Goal: Task Accomplishment & Management: Manage account settings

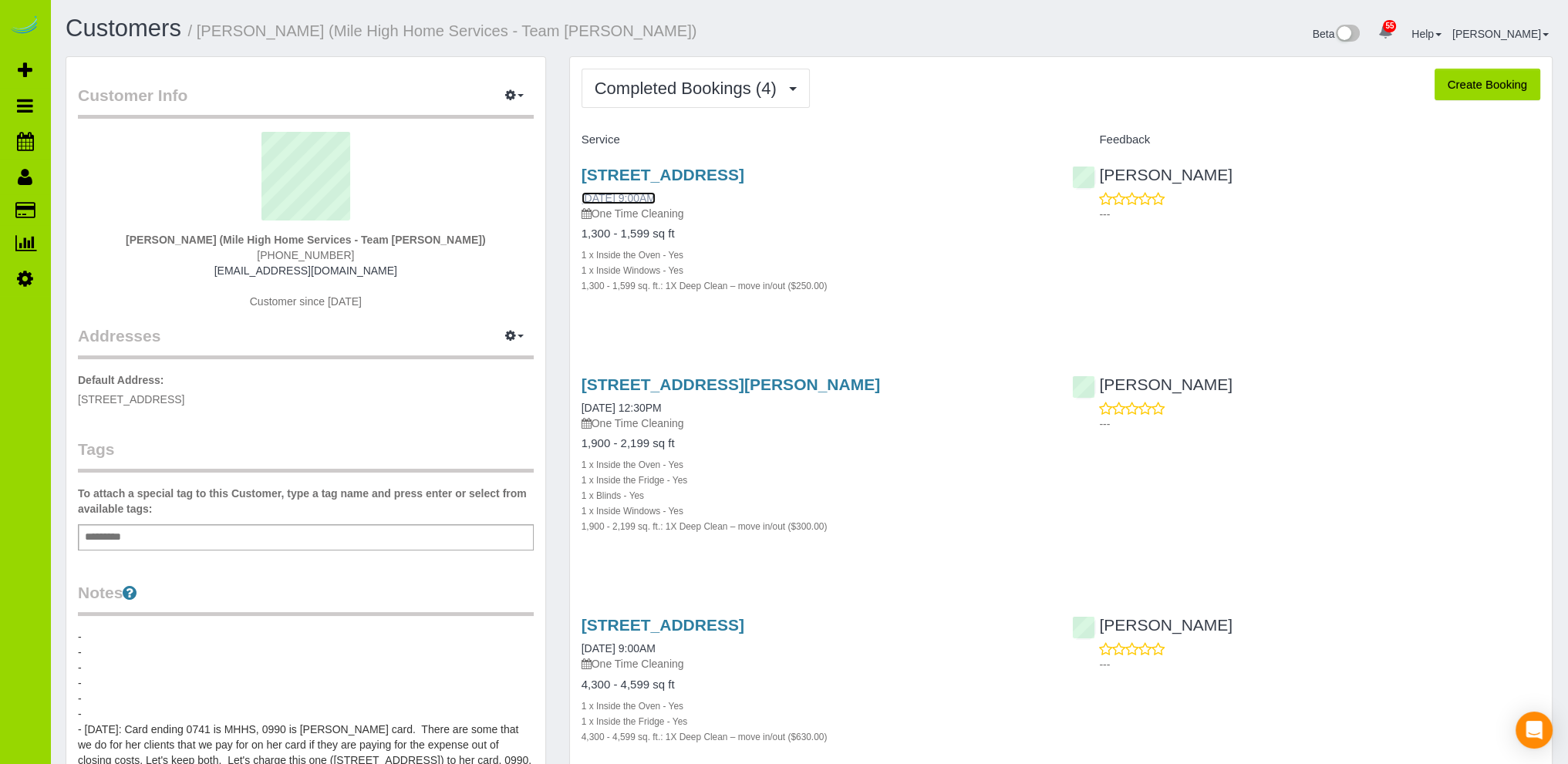
click at [641, 194] on link "07/02/2025 9:00AM" at bounding box center [618, 198] width 74 height 12
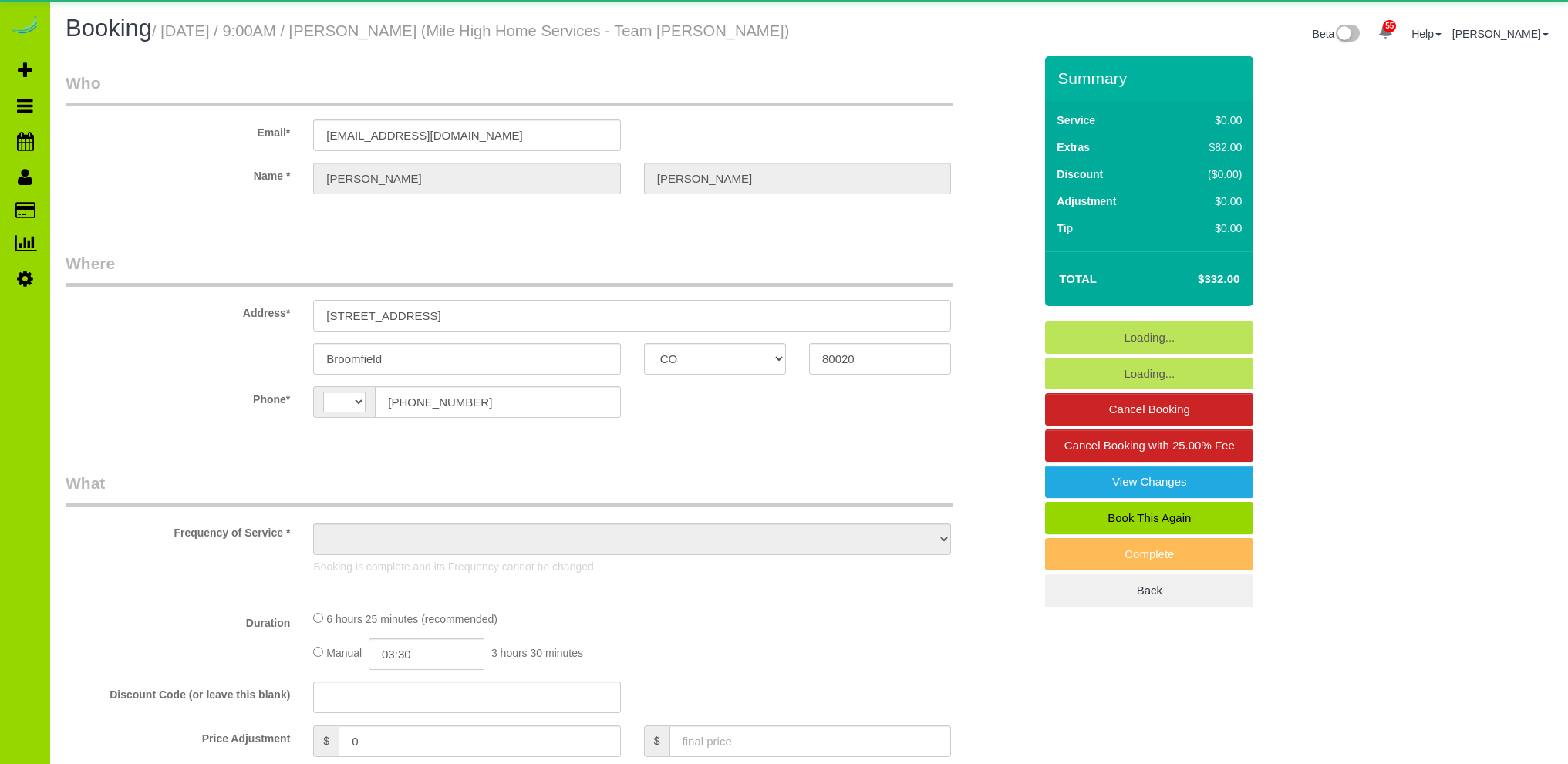
select select "CO"
select select "string:[GEOGRAPHIC_DATA]"
select select "object:962"
select select "string:fspay-d723c7c2-1917-4986-8935-034922efb8e8"
select select "spot1"
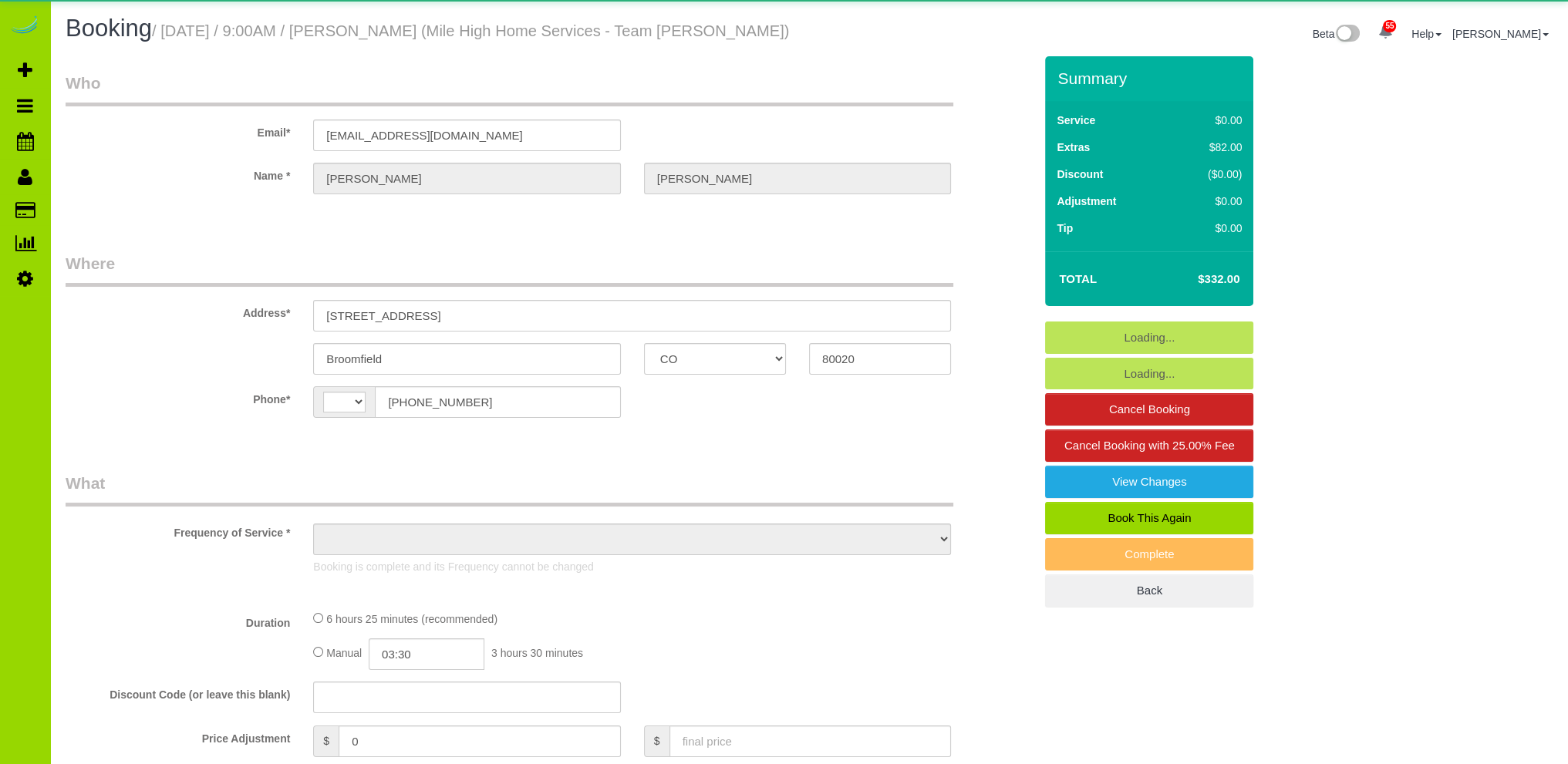
select select "number:4"
select select "number:14"
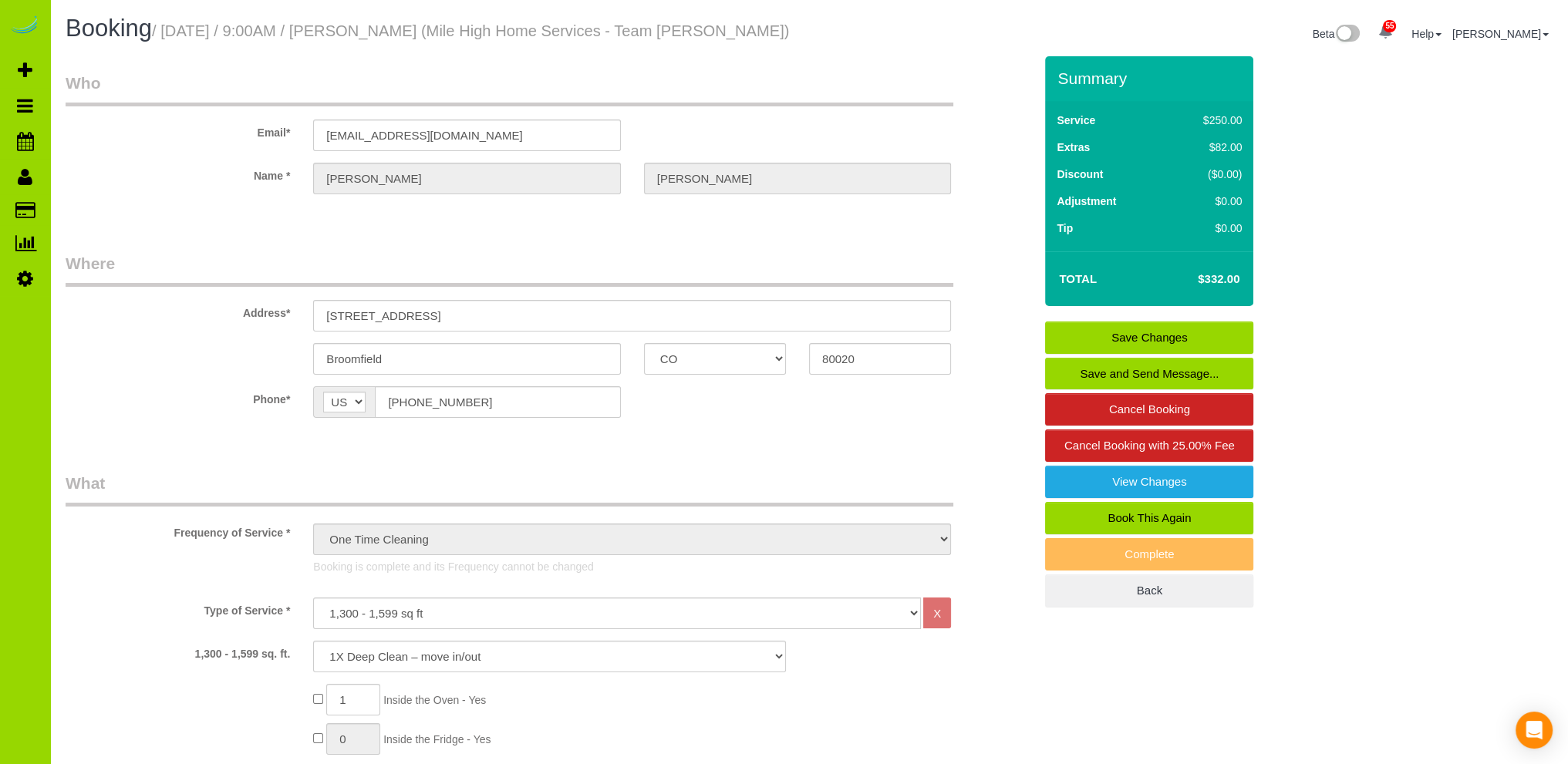
click at [1098, 511] on link "Book This Again" at bounding box center [1149, 517] width 208 height 32
select select "CO"
select select "string:fspay-d723c7c2-1917-4986-8935-034922efb8e8"
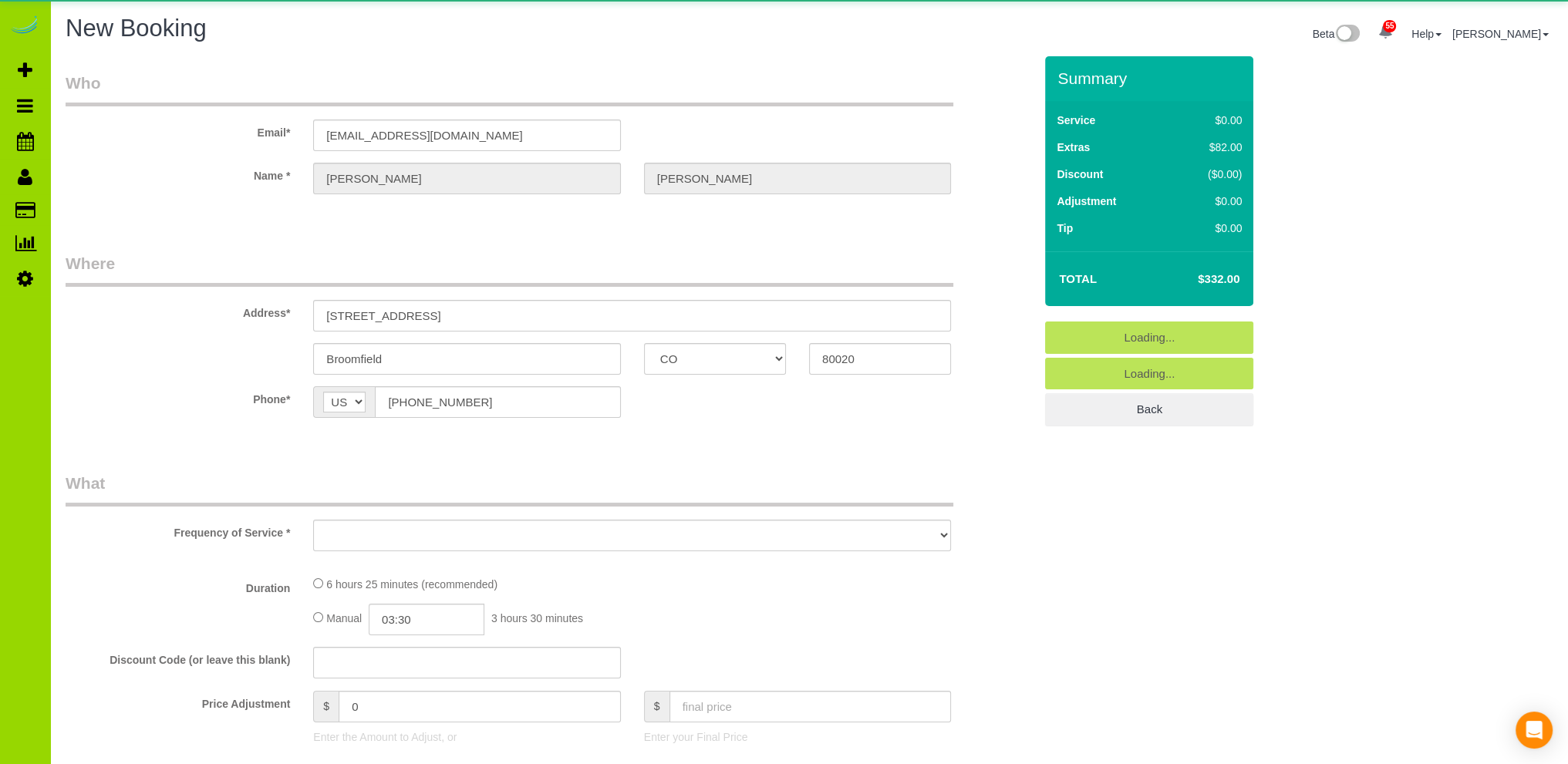
select select "object:1926"
select select "number:4"
select select "number:14"
select select "object:1930"
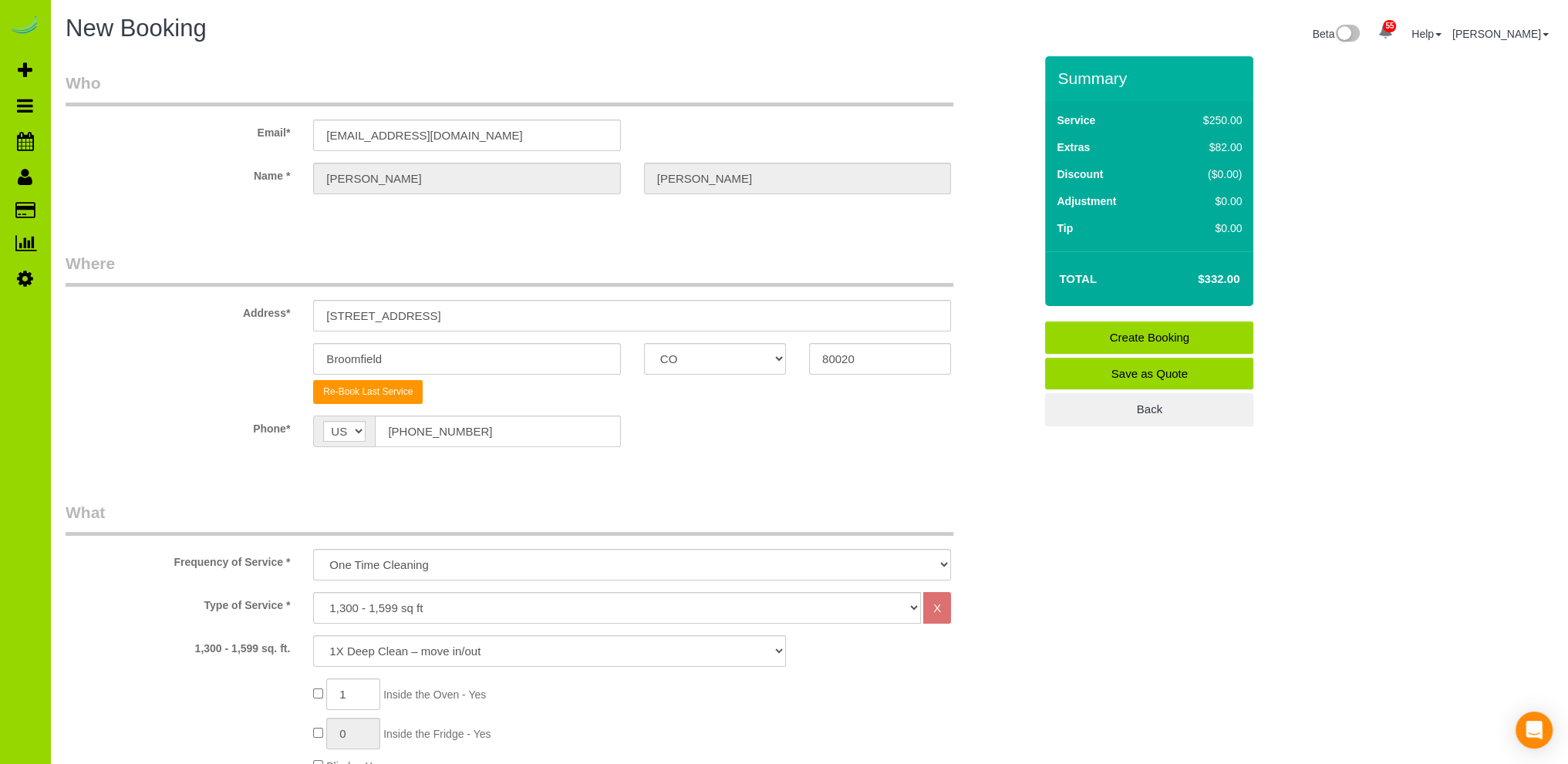
scroll to position [771, 0]
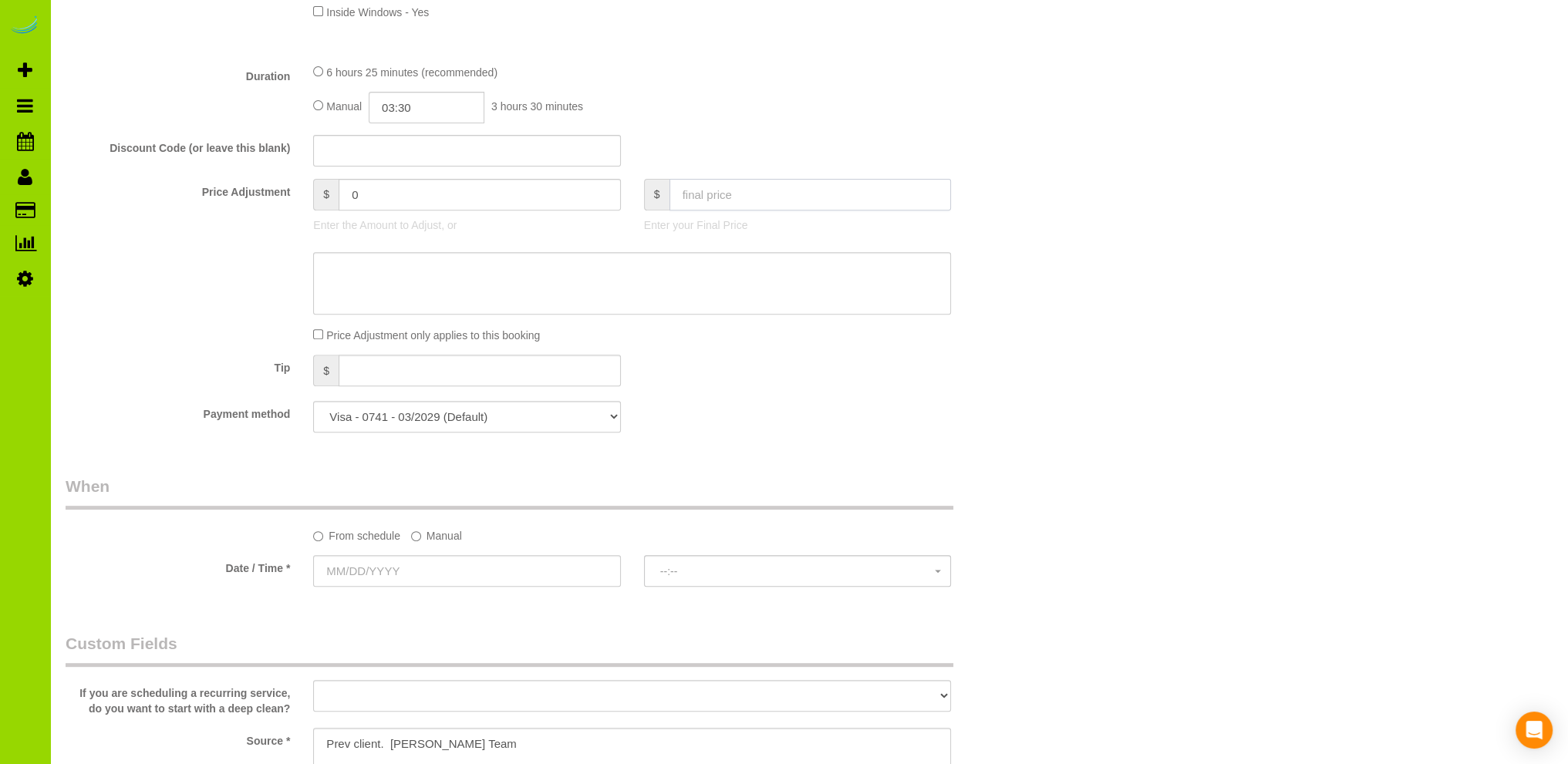
click at [697, 193] on input "text" at bounding box center [809, 195] width 282 height 31
type input "0"
type input "-332"
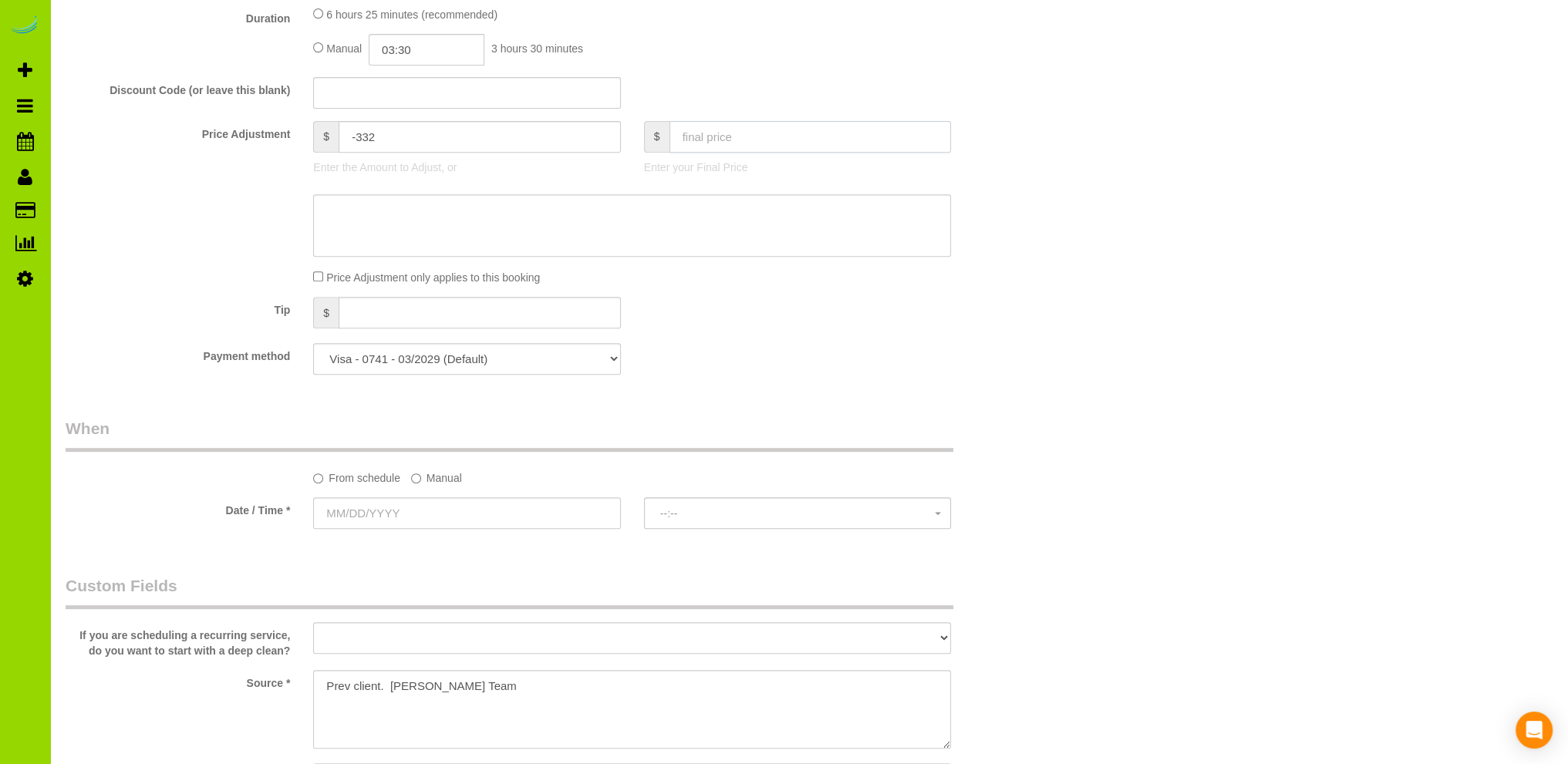
scroll to position [1079, 0]
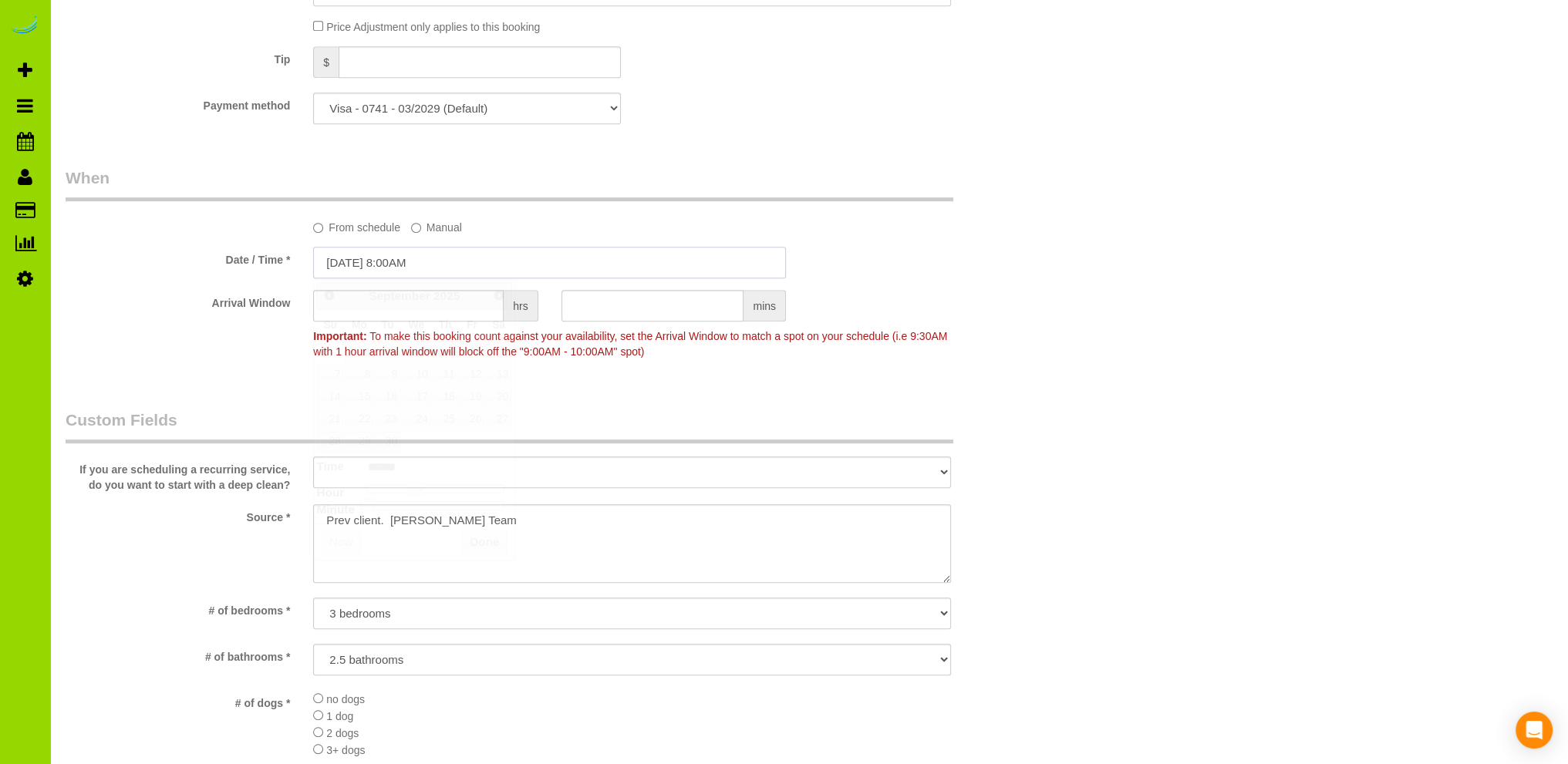
click at [387, 264] on input "[DATE] 8:00AM" at bounding box center [550, 262] width 473 height 31
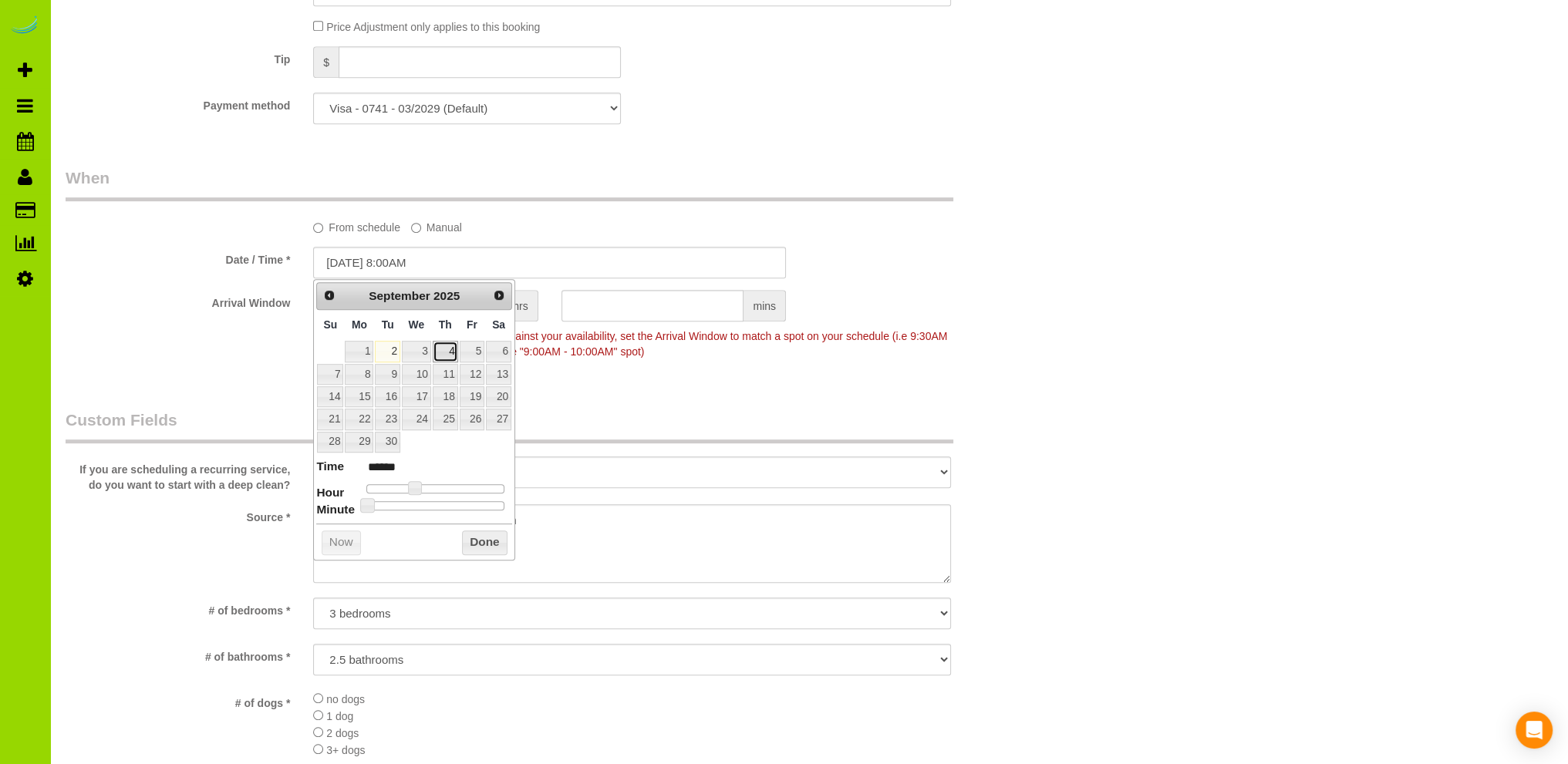
click at [450, 351] on link "4" at bounding box center [445, 351] width 26 height 21
type input "[DATE] 9:00AM"
type input "******"
type input "[DATE] 10:00AM"
type input "*******"
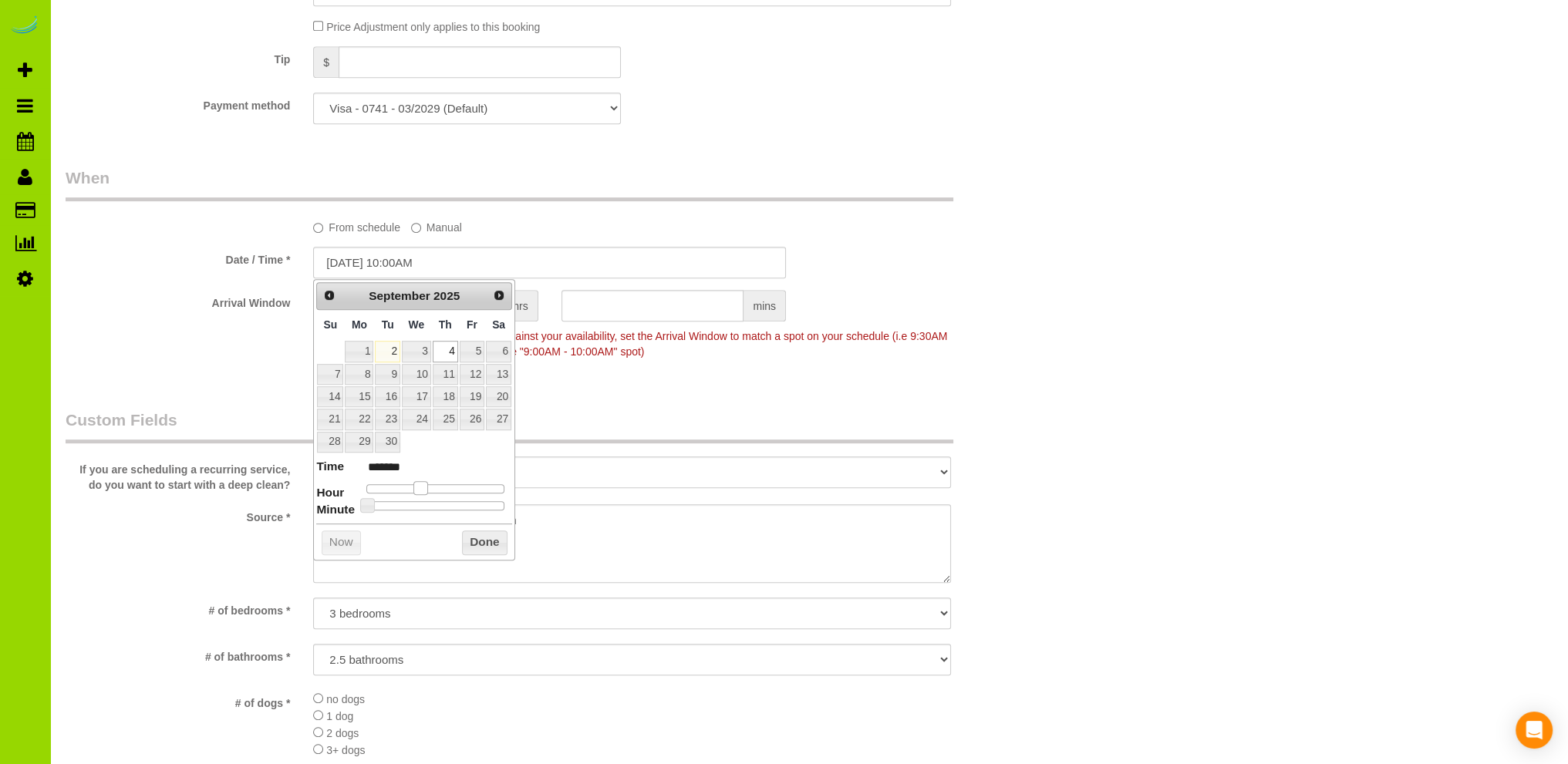
type input "[DATE] 11:00AM"
type input "*******"
type input "[DATE] 12:00PM"
type input "*******"
type input "[DATE] 1:00PM"
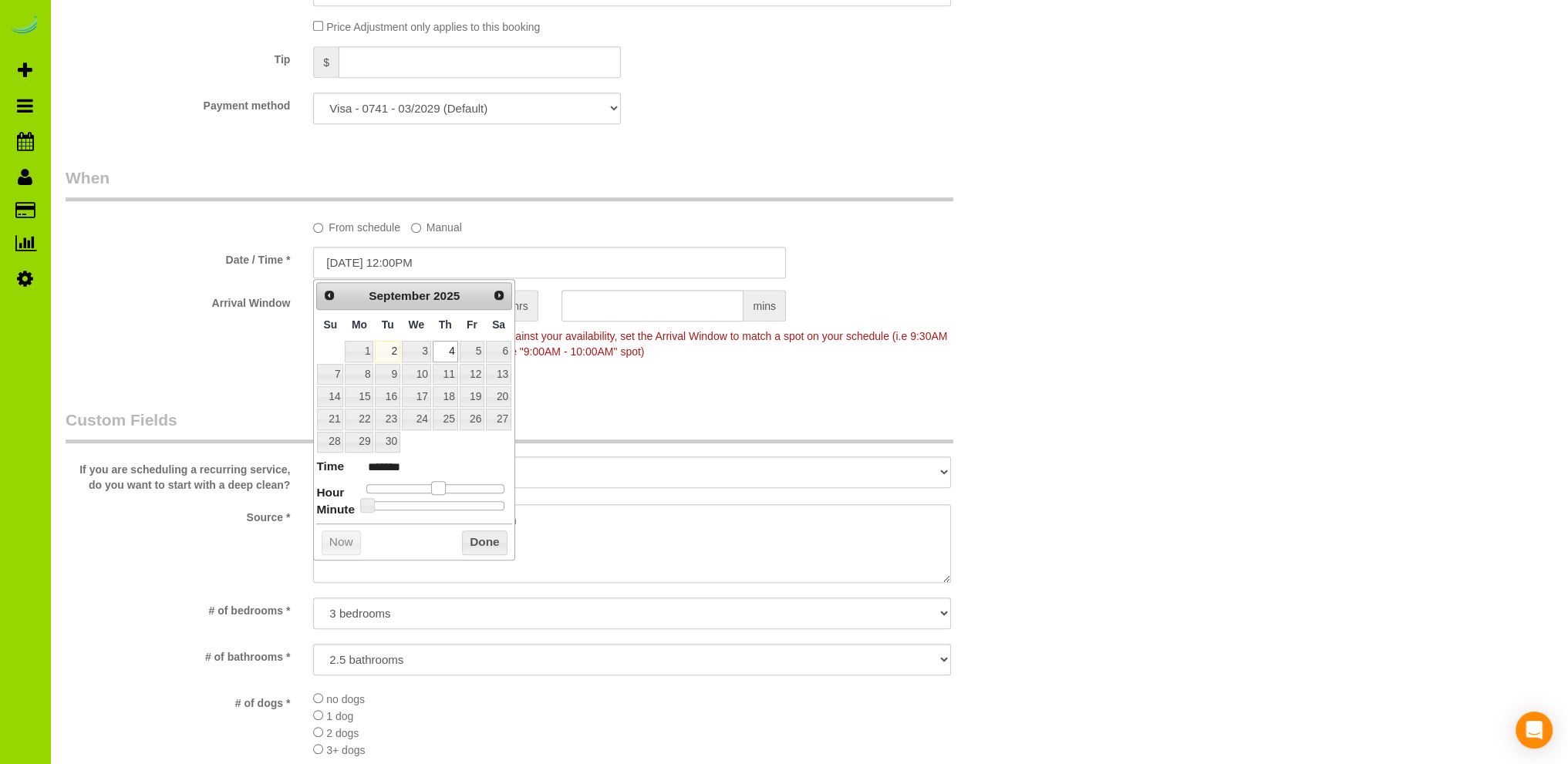
type input "******"
drag, startPoint x: 417, startPoint y: 485, endPoint x: 445, endPoint y: 485, distance: 28.0
click at [445, 485] on span at bounding box center [444, 488] width 14 height 14
click at [487, 543] on button "Done" at bounding box center [484, 542] width 45 height 25
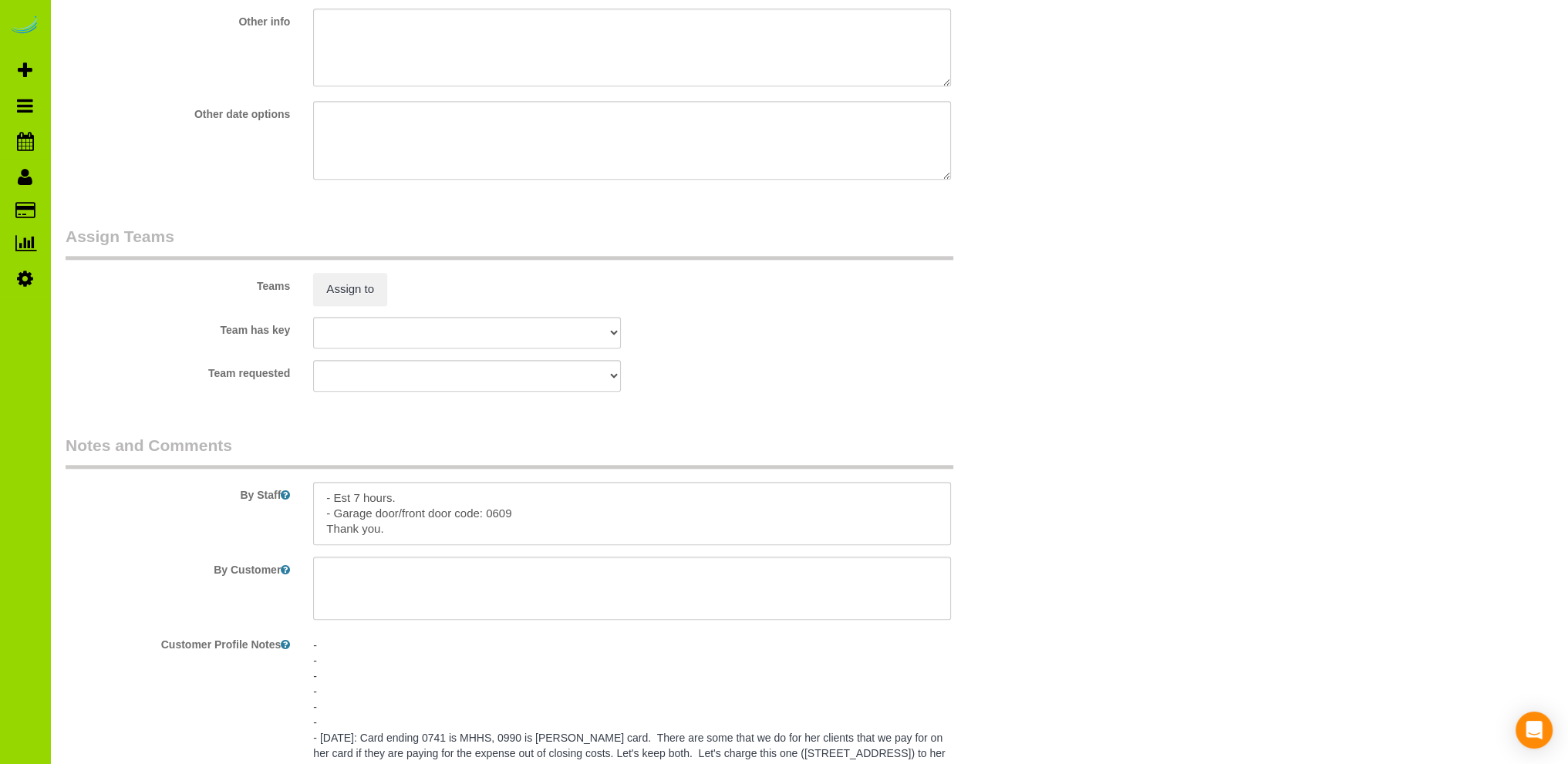
scroll to position [2159, 0]
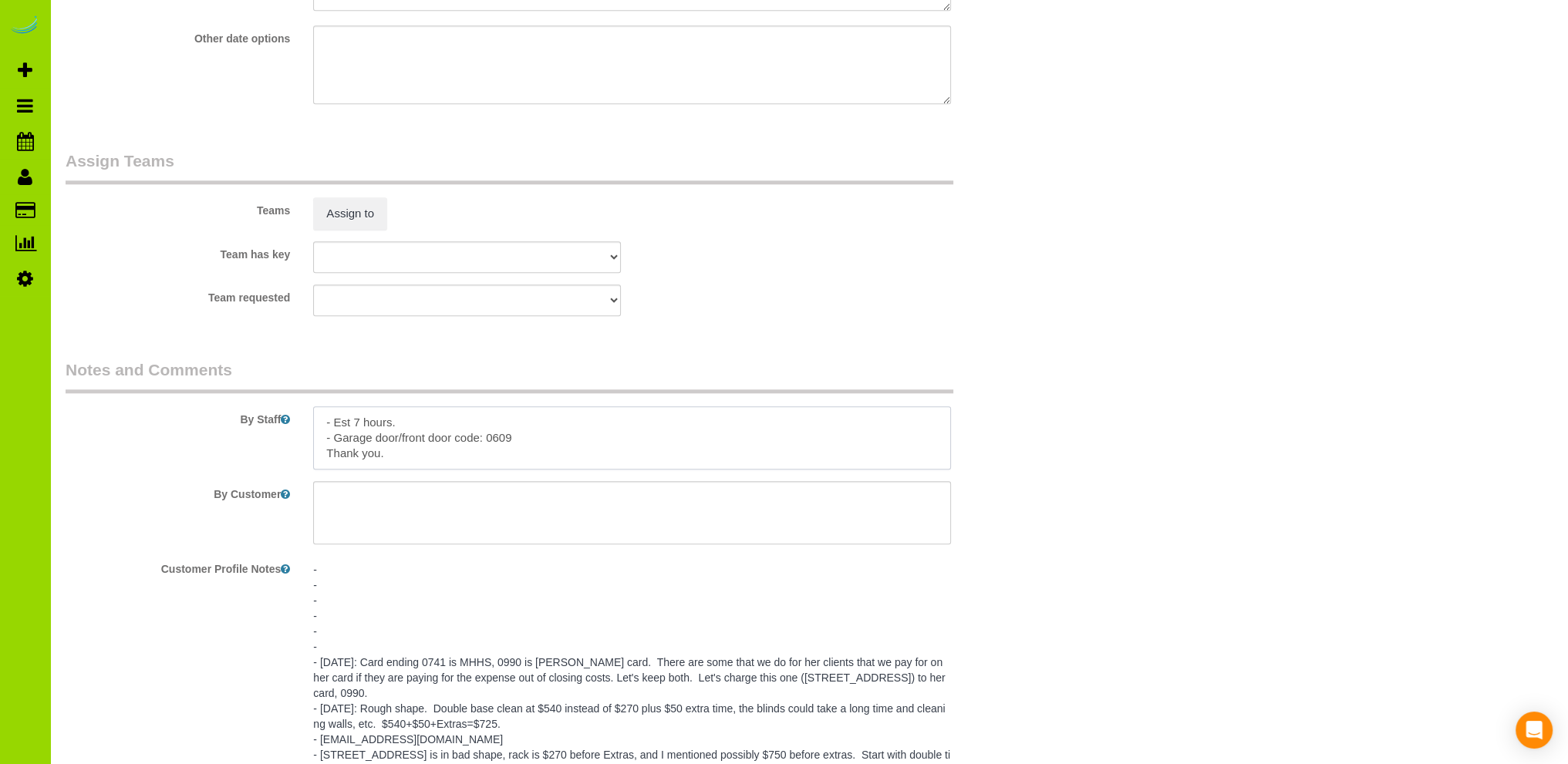
drag, startPoint x: 408, startPoint y: 428, endPoint x: 300, endPoint y: 423, distance: 108.1
click at [300, 423] on div "By Staff" at bounding box center [549, 414] width 991 height 111
click at [422, 422] on textarea at bounding box center [632, 438] width 638 height 63
click at [553, 427] on textarea at bounding box center [632, 438] width 638 height 63
click at [324, 422] on textarea at bounding box center [632, 438] width 638 height 63
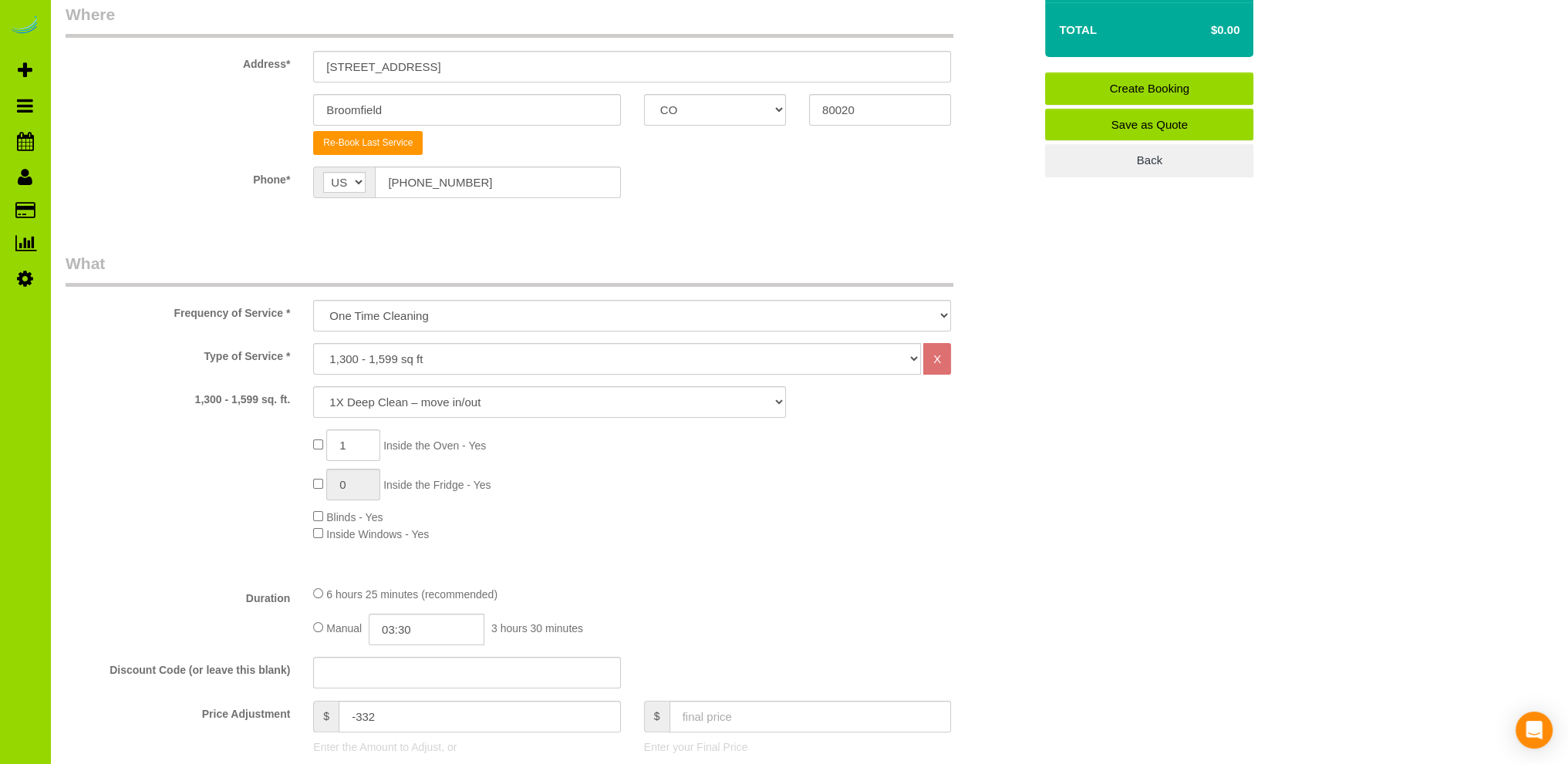
scroll to position [154, 0]
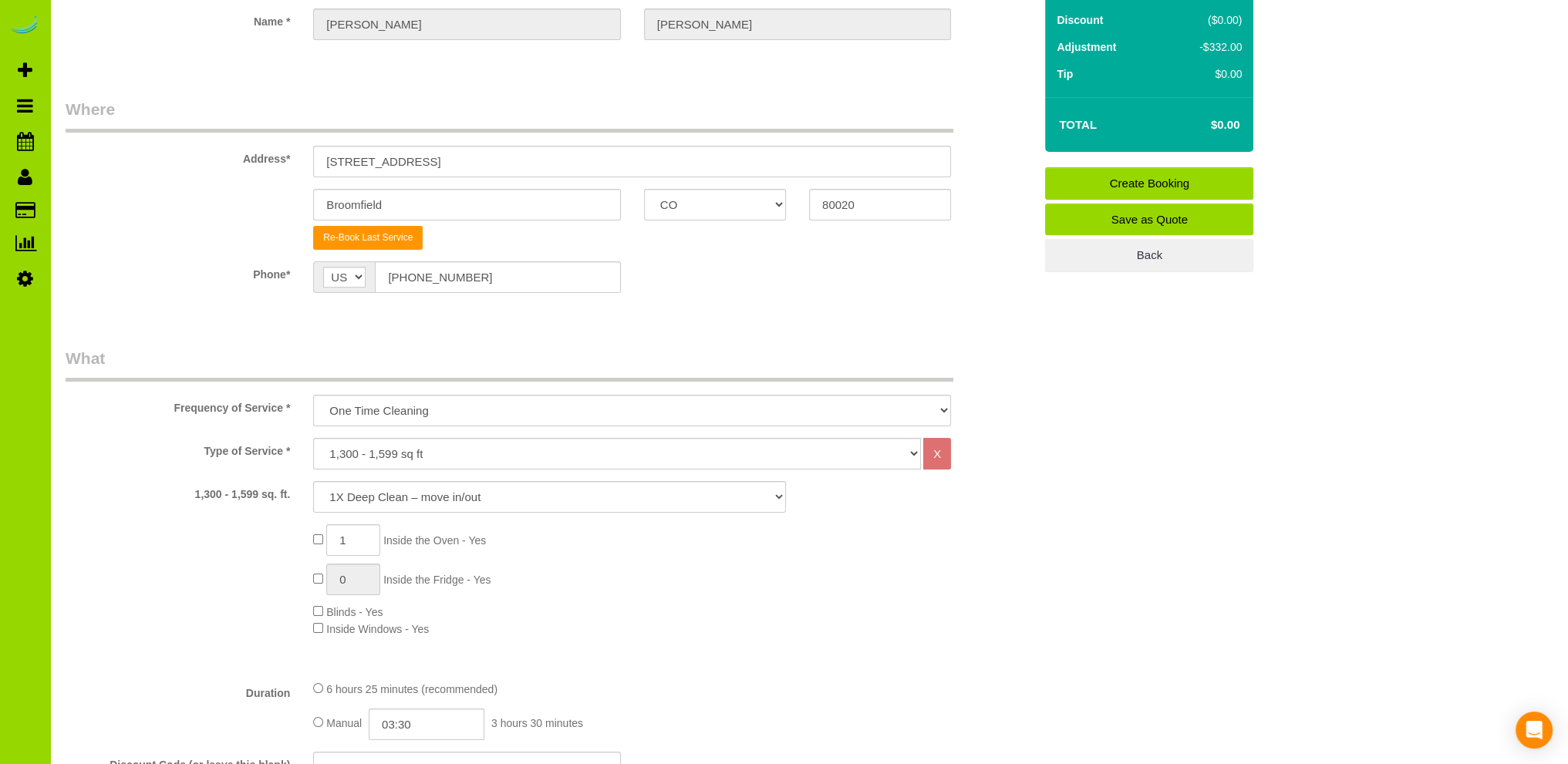
type textarea "- Just sweeping the unfinished basement. - Garage door/front door code: 0609 Th…"
type input "0"
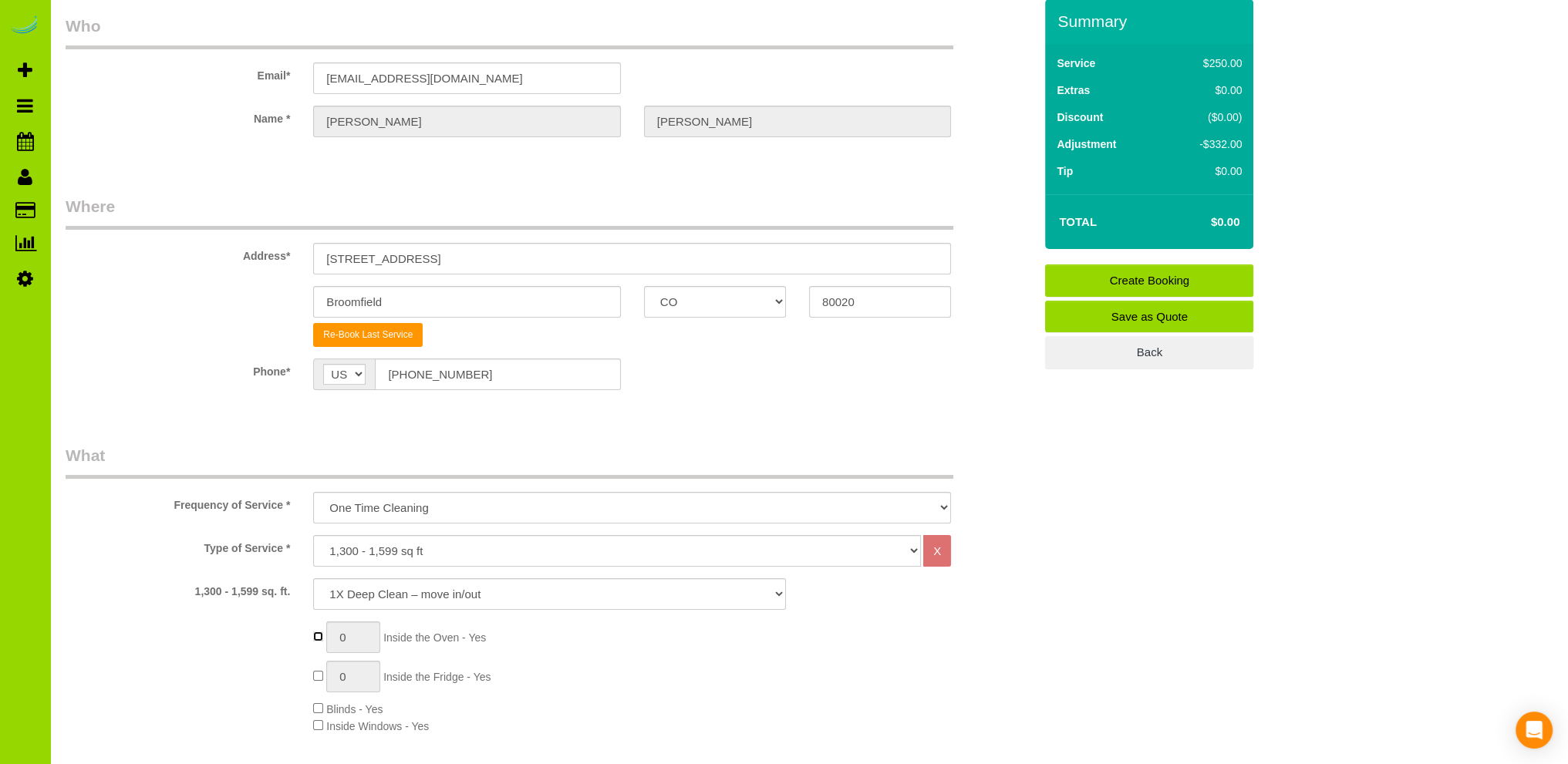
scroll to position [0, 0]
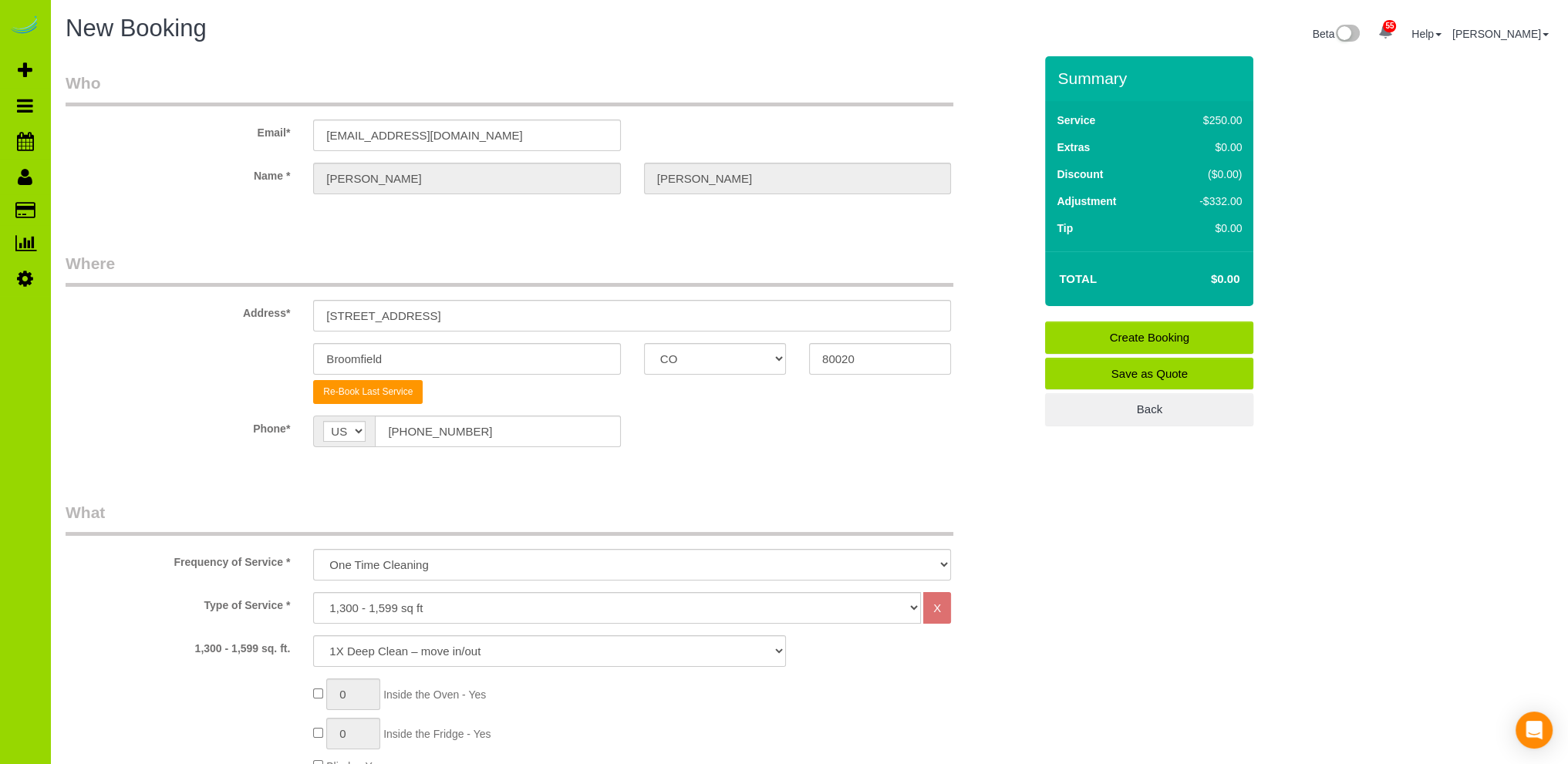
click at [1145, 333] on link "Create Booking" at bounding box center [1149, 337] width 208 height 32
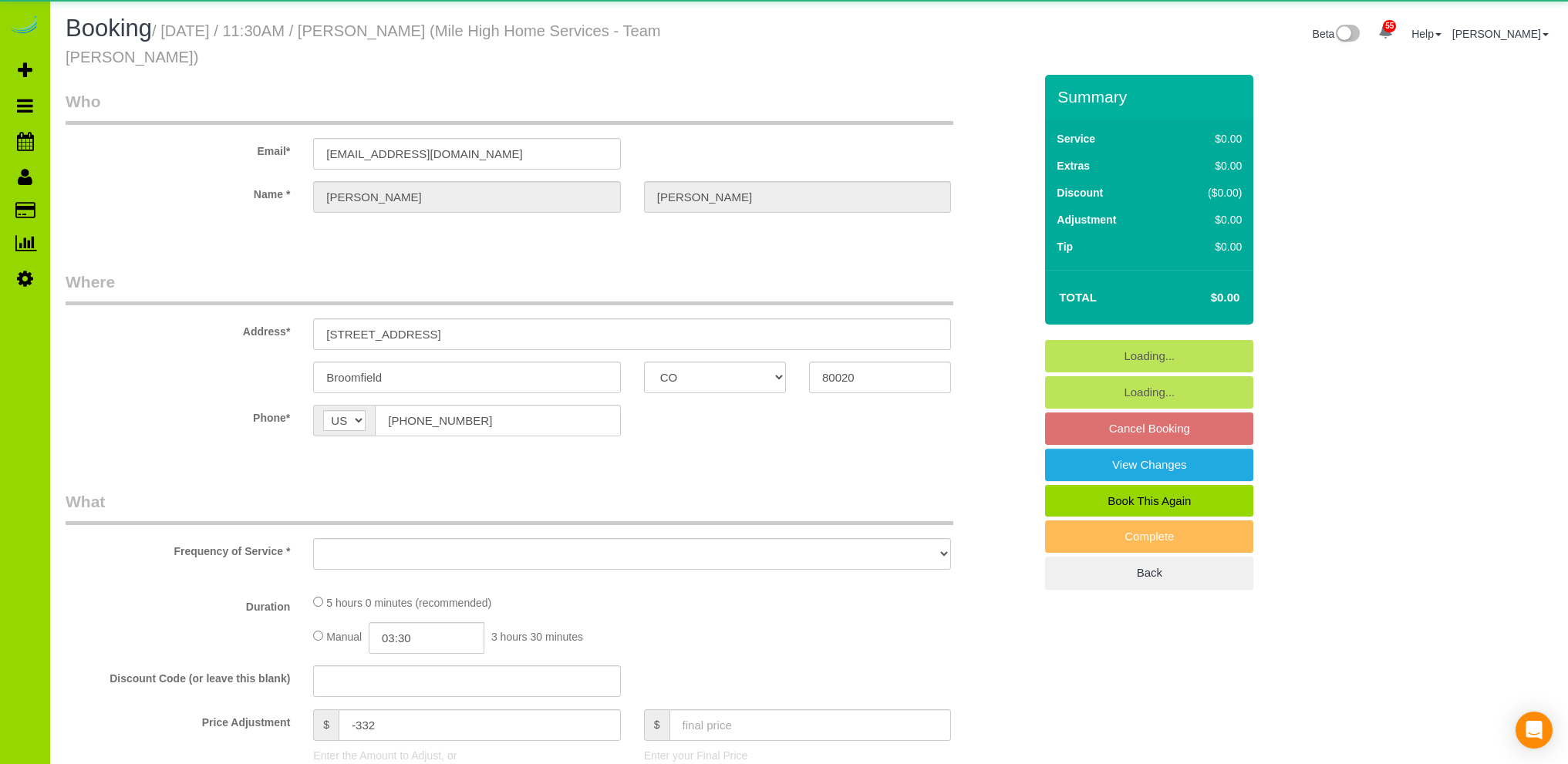
select select "CO"
select select "object:1143"
select select "string:fspay-d723c7c2-1917-4986-8935-034922efb8e8"
select select "spot1"
select select "number:4"
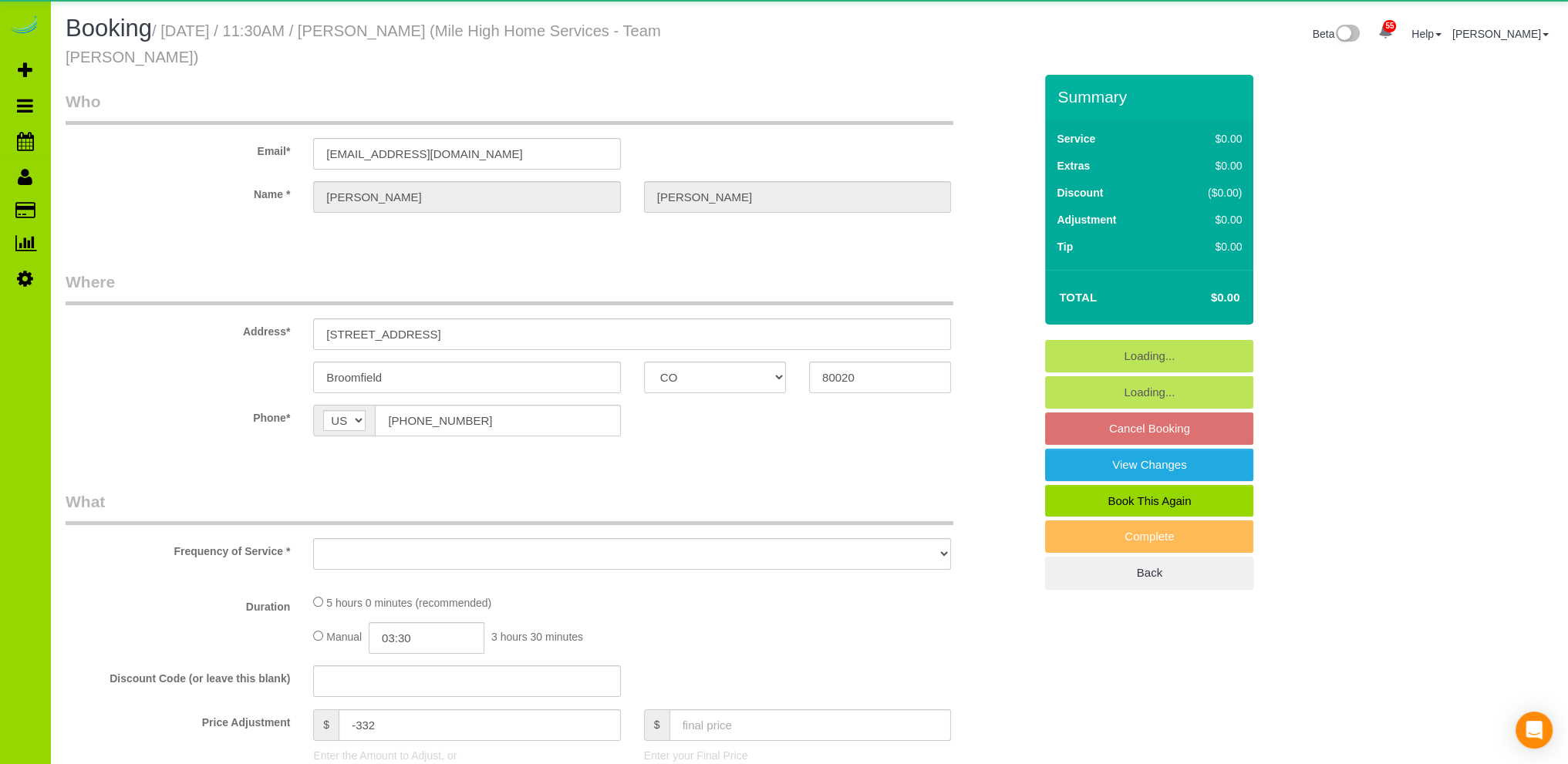
select select "number:14"
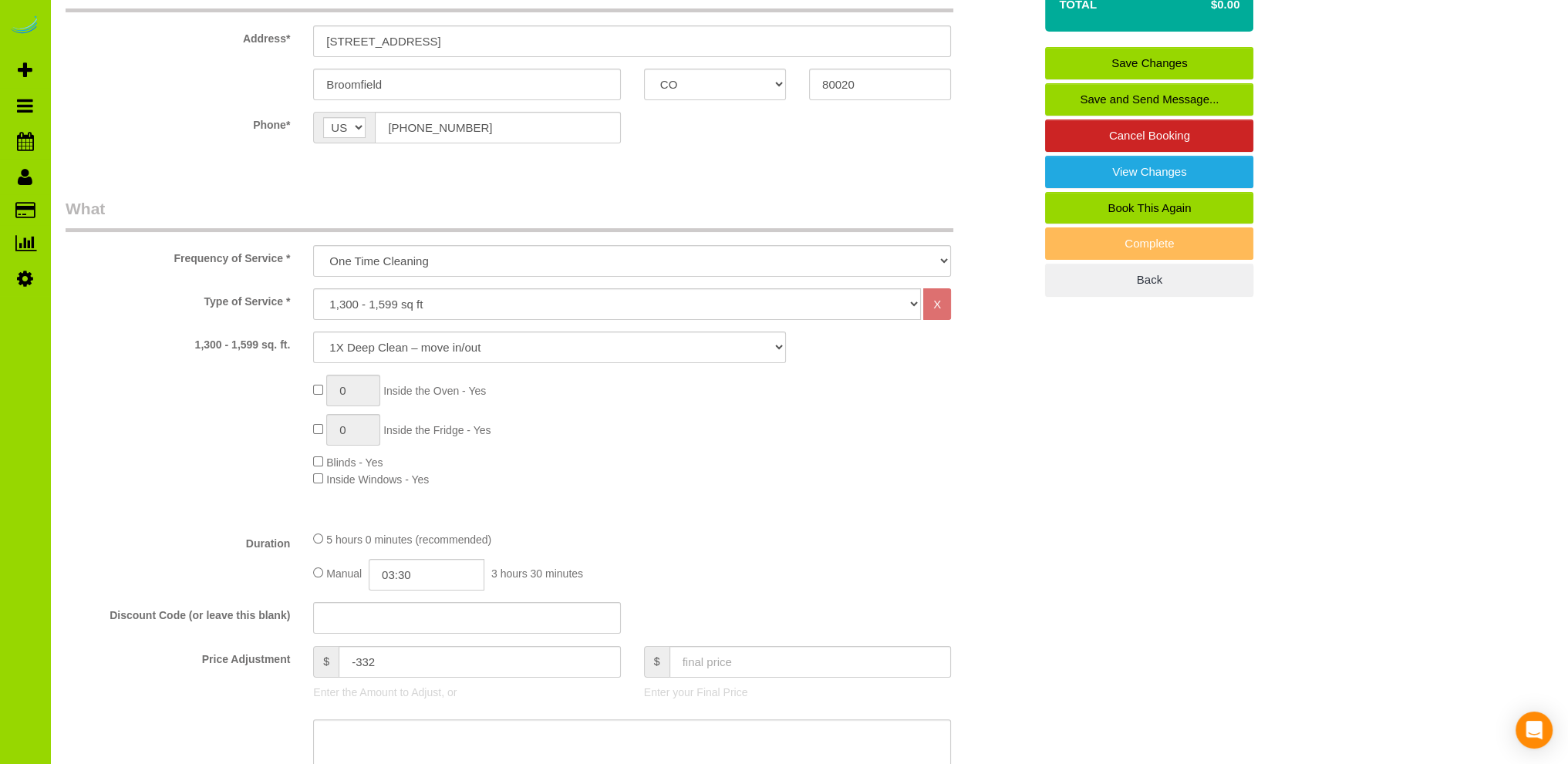
scroll to position [309, 0]
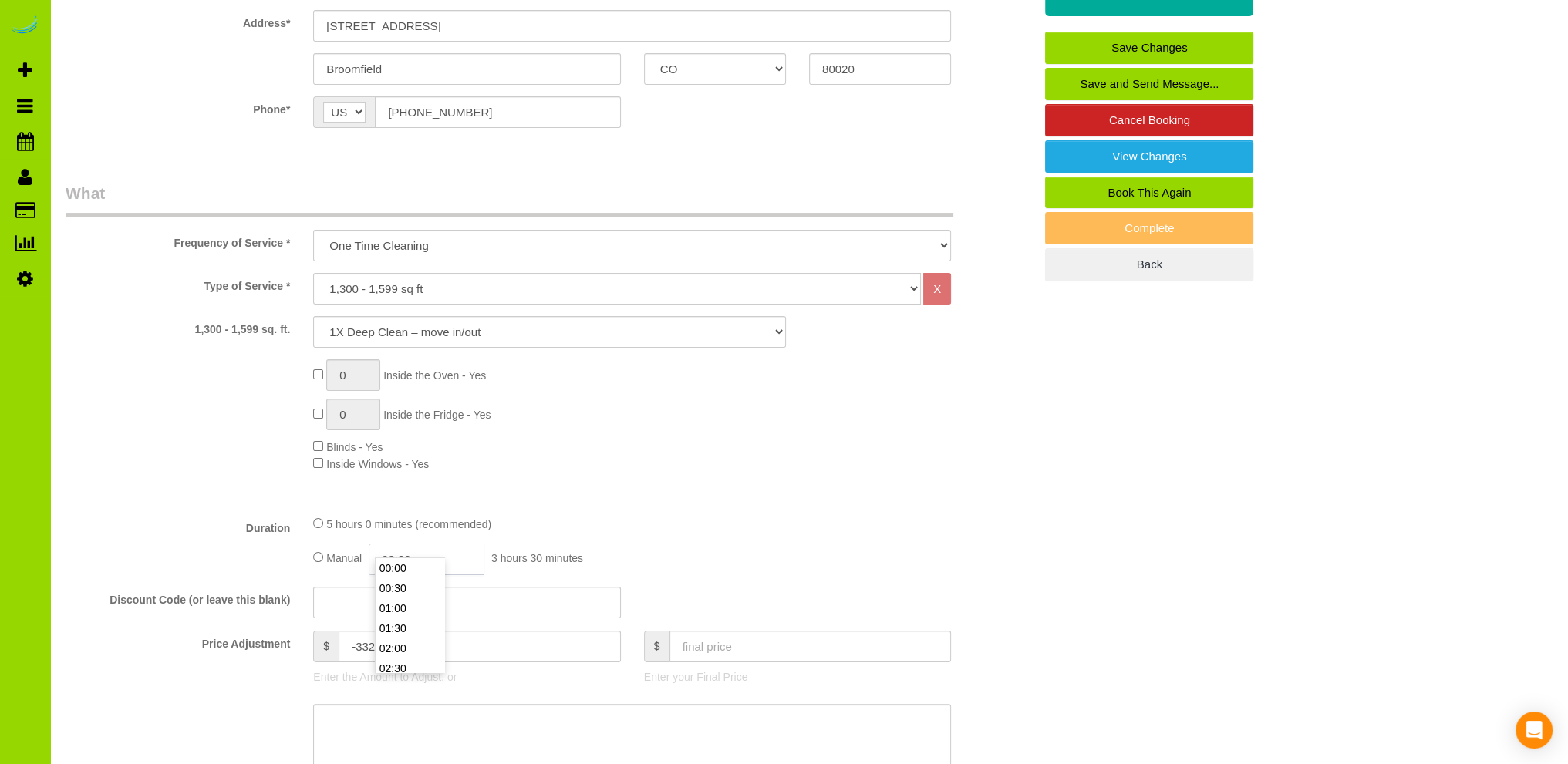
click at [407, 543] on input "03:30" at bounding box center [426, 559] width 115 height 31
type input "01:00"
click at [394, 606] on li "01:00" at bounding box center [409, 609] width 68 height 20
select select "spot6"
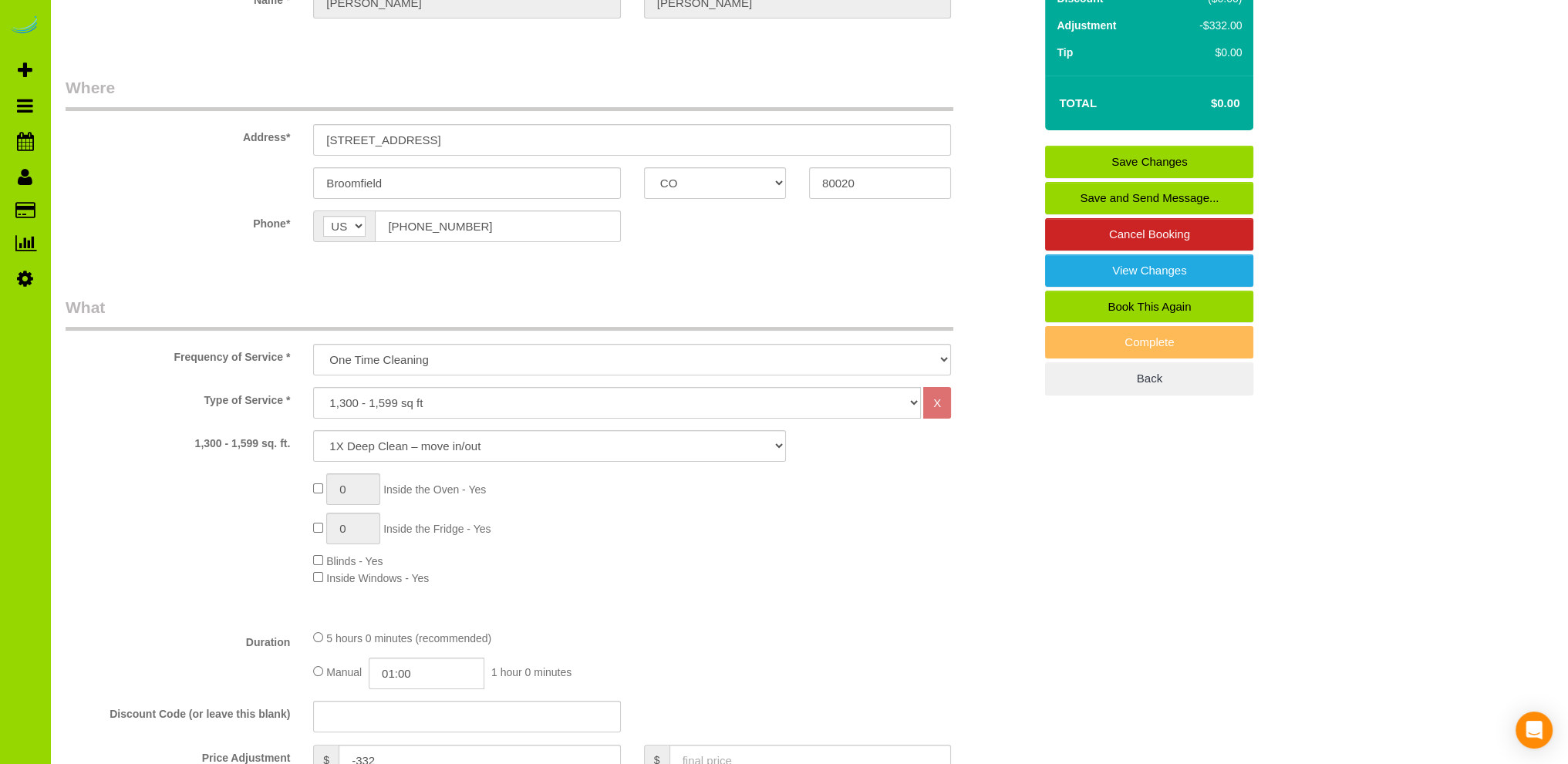
scroll to position [154, 0]
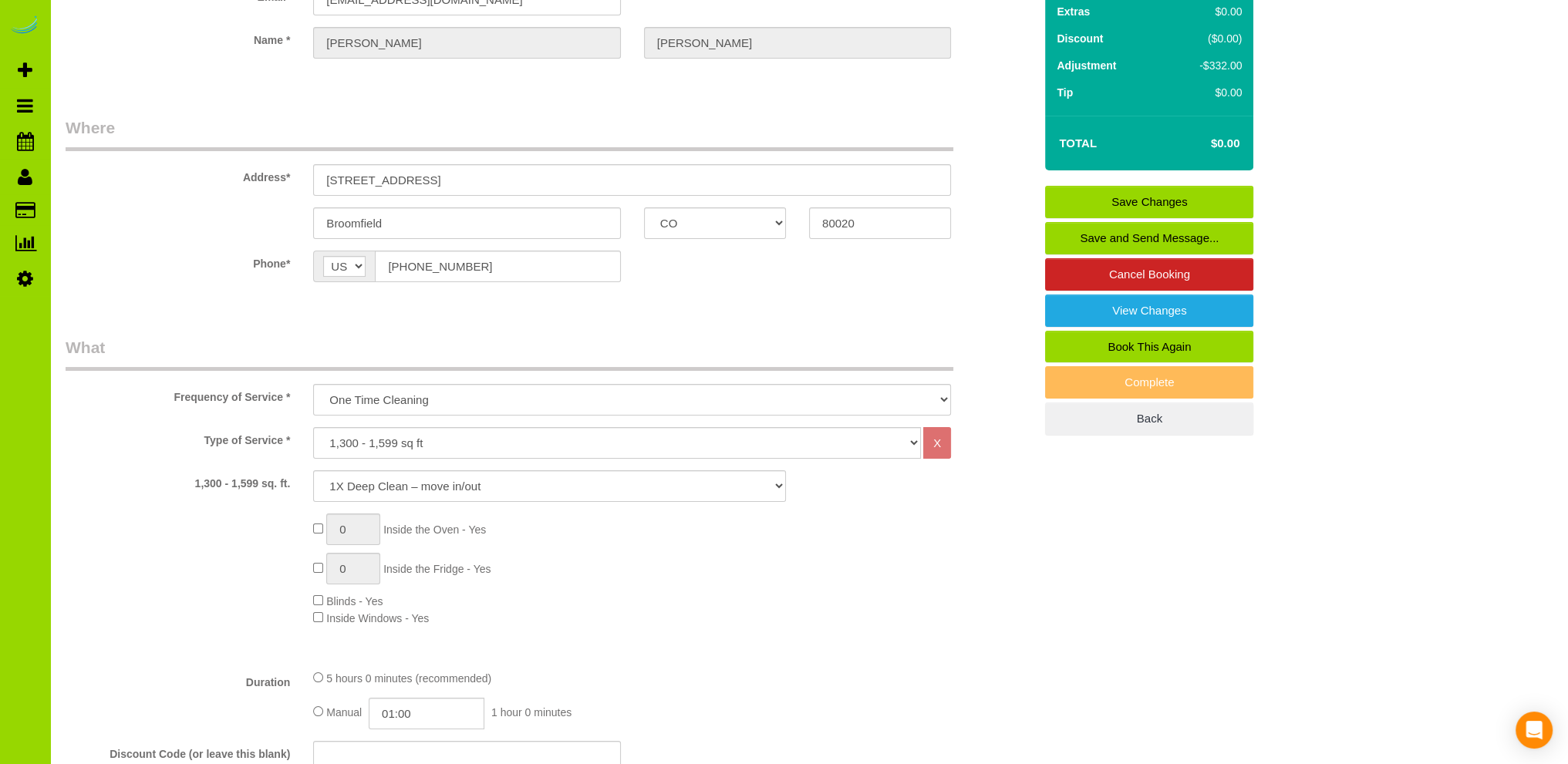
click at [1089, 186] on link "Save Changes" at bounding box center [1149, 201] width 208 height 32
